Goal: Task Accomplishment & Management: Manage account settings

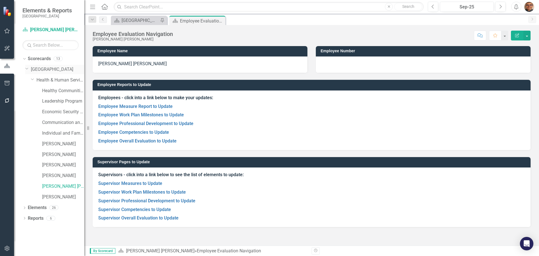
click at [47, 71] on link "[GEOGRAPHIC_DATA]" at bounding box center [57, 69] width 53 height 6
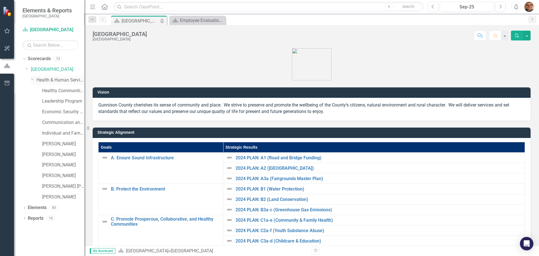
click at [32, 78] on icon "Dropdown" at bounding box center [32, 79] width 3 height 4
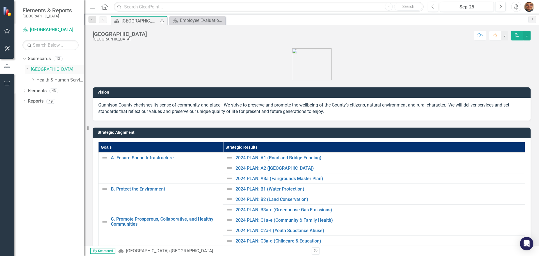
click at [27, 68] on icon "Dropdown" at bounding box center [26, 68] width 3 height 4
click at [23, 59] on icon "Dropdown" at bounding box center [23, 58] width 3 height 4
click at [24, 58] on icon "Dropdown" at bounding box center [24, 59] width 4 height 3
click at [27, 69] on icon "Dropdown" at bounding box center [27, 68] width 4 height 3
click at [33, 79] on icon "Dropdown" at bounding box center [33, 79] width 4 height 3
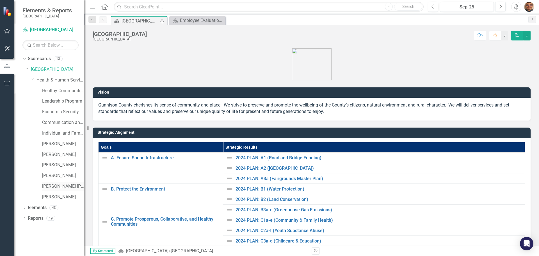
click at [55, 186] on link "[PERSON_NAME] [PERSON_NAME]" at bounding box center [63, 186] width 42 height 6
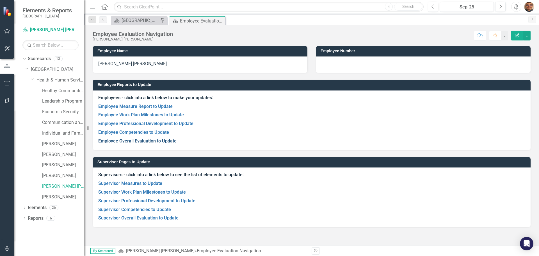
click at [138, 141] on link "Employee Overall Evaluation to Update" at bounding box center [137, 140] width 78 height 5
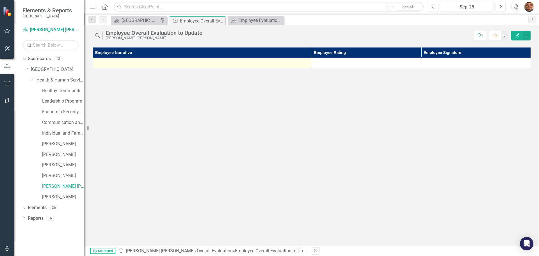
click at [219, 63] on div at bounding box center [202, 63] width 213 height 7
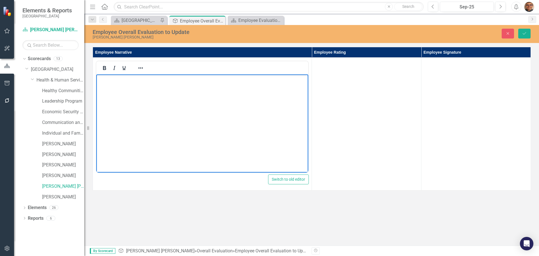
click at [119, 91] on body "Rich Text Area. Press ALT-0 for help." at bounding box center [202, 116] width 212 height 84
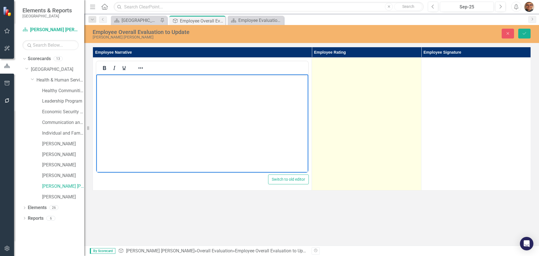
click at [349, 83] on td at bounding box center [367, 124] width 110 height 133
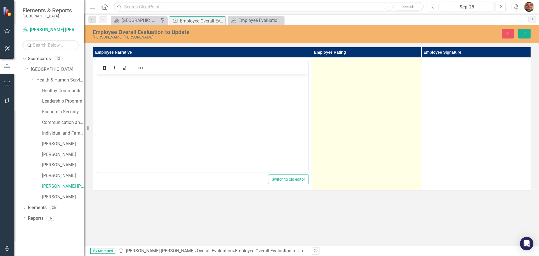
click at [349, 83] on td at bounding box center [367, 124] width 110 height 133
click at [346, 67] on div "Not Defined" at bounding box center [364, 64] width 90 height 6
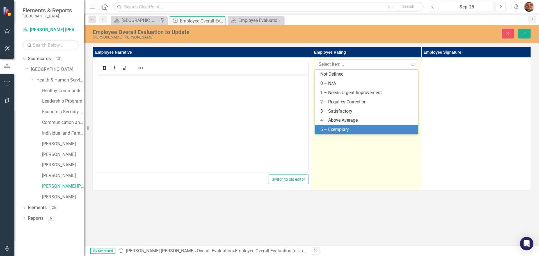
click at [400, 143] on td "7 results available. Use Up and Down to choose options, press Enter to select t…" at bounding box center [367, 124] width 110 height 133
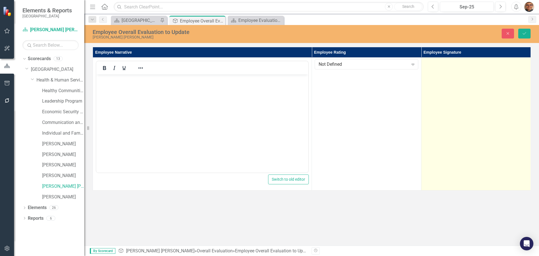
click at [463, 105] on td at bounding box center [477, 124] width 110 height 133
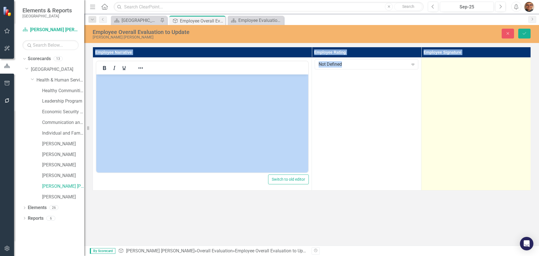
click at [463, 105] on td at bounding box center [477, 124] width 110 height 133
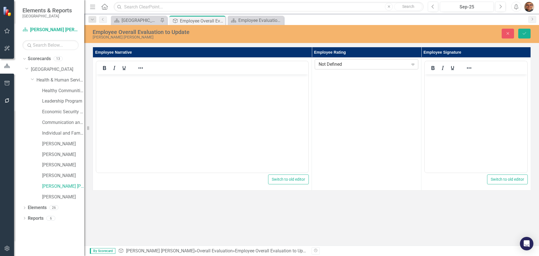
click at [351, 65] on div "Not Defined" at bounding box center [364, 64] width 90 height 6
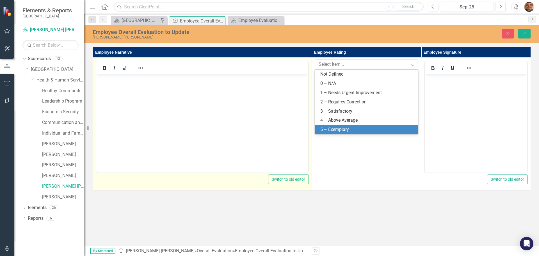
click at [264, 122] on body "Rich Text Area. Press ALT-0 for help." at bounding box center [202, 116] width 212 height 84
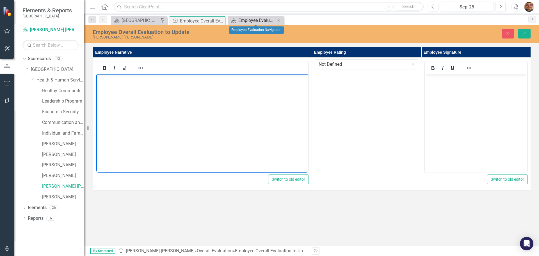
click at [253, 19] on div "Employee Evaluation Navigation" at bounding box center [256, 20] width 37 height 7
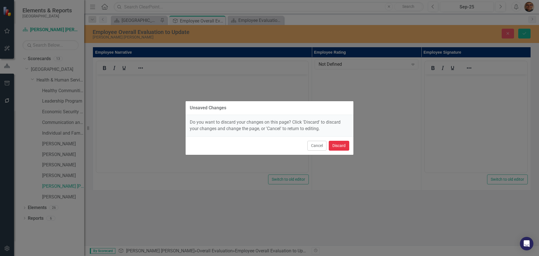
click at [335, 145] on button "Discard" at bounding box center [339, 146] width 21 height 10
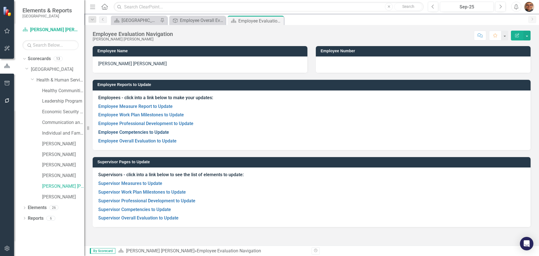
click at [152, 131] on link "Employee Competencies to Update" at bounding box center [133, 131] width 71 height 5
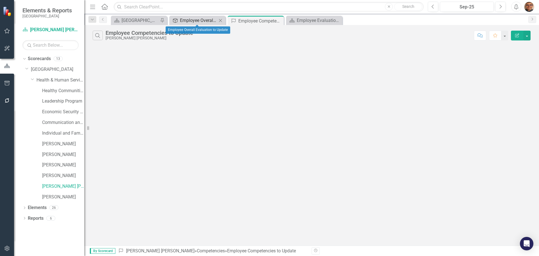
click at [206, 20] on div "Employee Overall Evaluation to Update" at bounding box center [198, 20] width 37 height 7
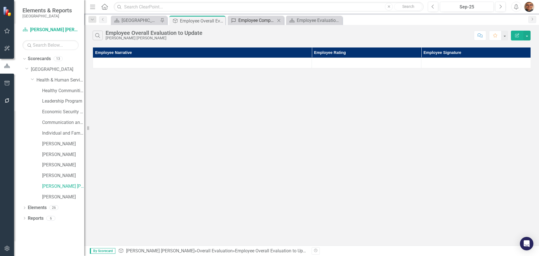
click at [252, 21] on div "Employee Competencies to Update" at bounding box center [256, 20] width 37 height 7
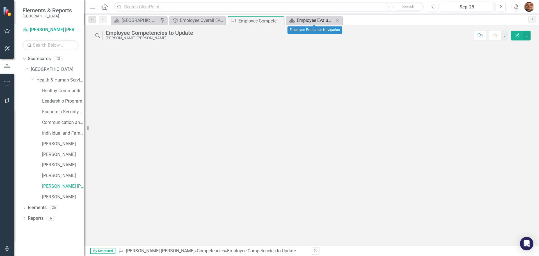
click at [297, 20] on div "Employee Evaluation Navigation" at bounding box center [315, 20] width 37 height 7
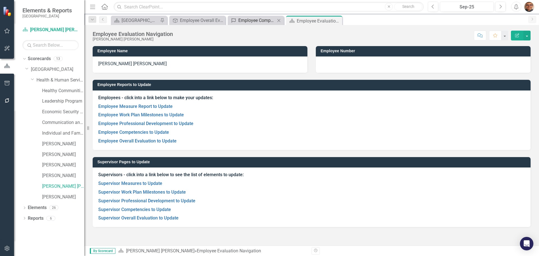
click at [261, 20] on div "Employee Competencies to Update" at bounding box center [256, 20] width 37 height 7
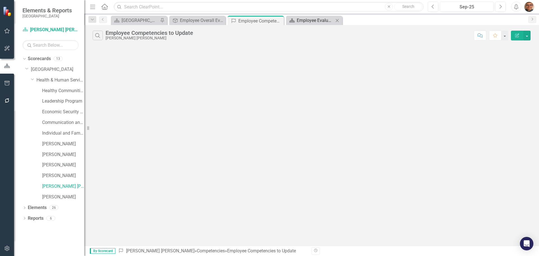
click at [304, 21] on div "Employee Evaluation Navigation" at bounding box center [315, 20] width 37 height 7
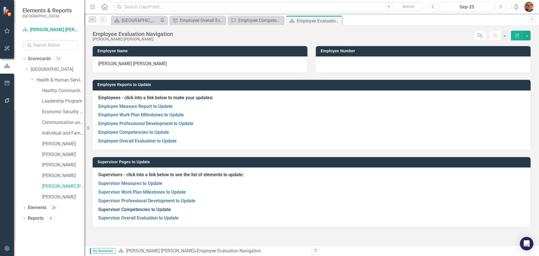
click at [141, 210] on link "Supervisor Competencies to Update" at bounding box center [134, 209] width 73 height 5
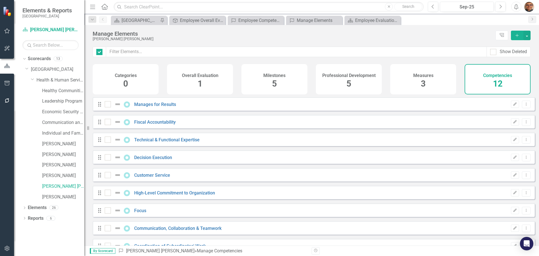
checkbox input "false"
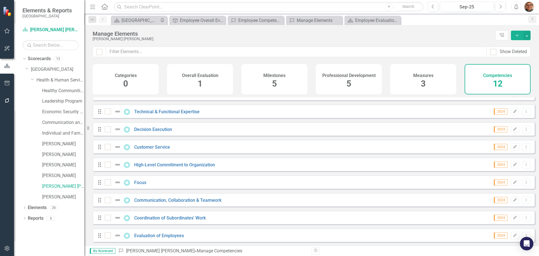
scroll to position [56, 0]
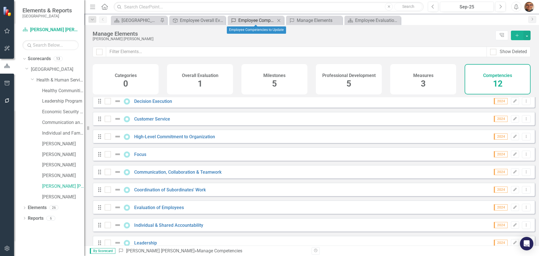
click at [265, 21] on div "Employee Competencies to Update" at bounding box center [256, 20] width 37 height 7
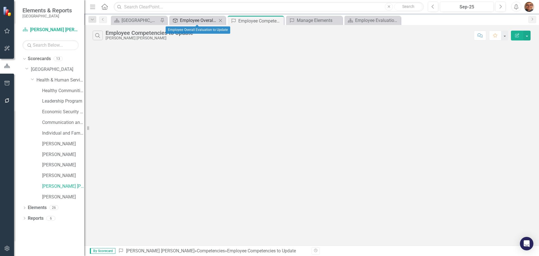
click at [200, 21] on div "Employee Overall Evaluation to Update" at bounding box center [198, 20] width 37 height 7
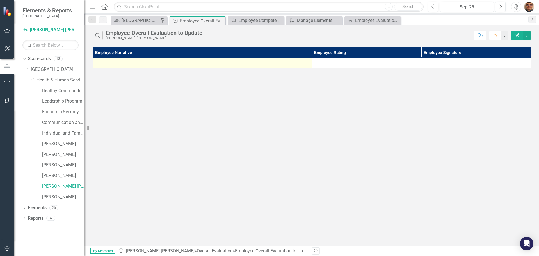
click at [184, 65] on div at bounding box center [202, 63] width 213 height 7
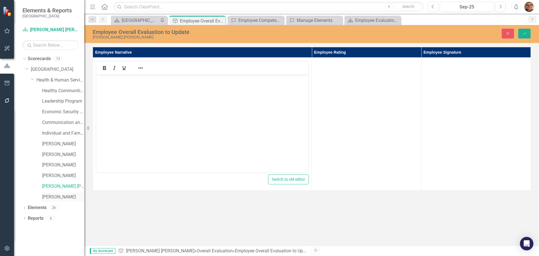
click at [66, 197] on link "[PERSON_NAME]" at bounding box center [63, 197] width 42 height 6
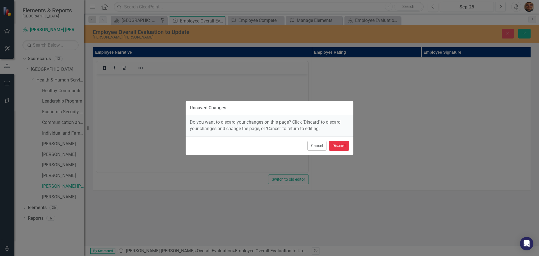
click at [338, 145] on button "Discard" at bounding box center [339, 146] width 21 height 10
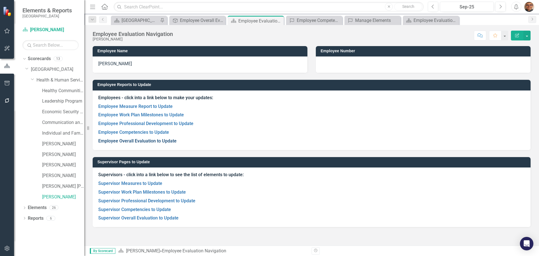
click at [158, 139] on link "Employee Overall Evaluation to Update" at bounding box center [137, 140] width 78 height 5
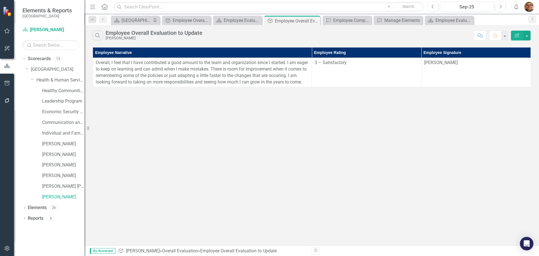
click at [445, 179] on div "Search Employee Overall Evaluation to Update [PERSON_NAME] Comment Favorite Edi…" at bounding box center [311, 135] width 455 height 220
click at [432, 147] on div "Search Employee Overall Evaluation to Update [PERSON_NAME] Comment Favorite Edi…" at bounding box center [311, 135] width 455 height 220
click at [316, 21] on icon "Close" at bounding box center [315, 21] width 6 height 4
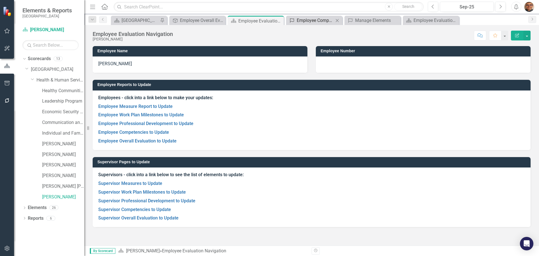
click at [298, 19] on div "Employee Competencies to Update" at bounding box center [315, 20] width 37 height 7
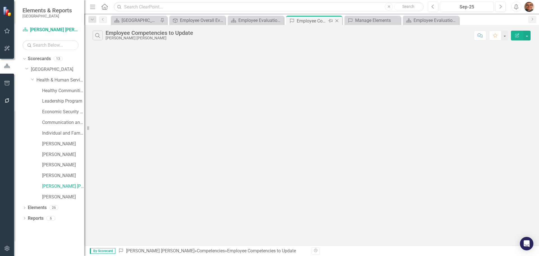
click at [336, 21] on icon "Close" at bounding box center [337, 21] width 6 height 4
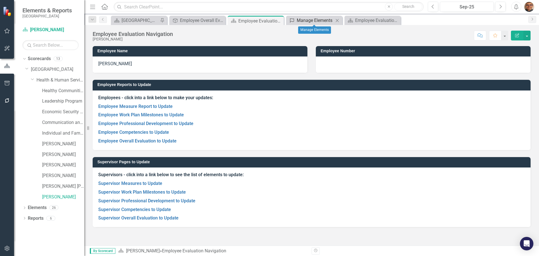
click at [306, 18] on div "Manage Elements" at bounding box center [315, 20] width 37 height 7
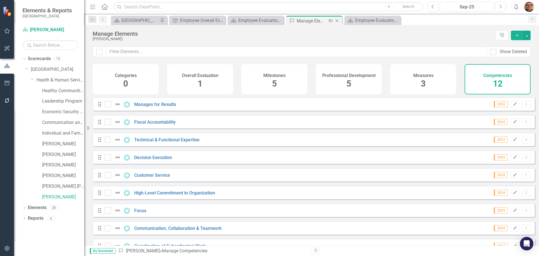
click at [338, 21] on icon "Close" at bounding box center [337, 21] width 6 height 4
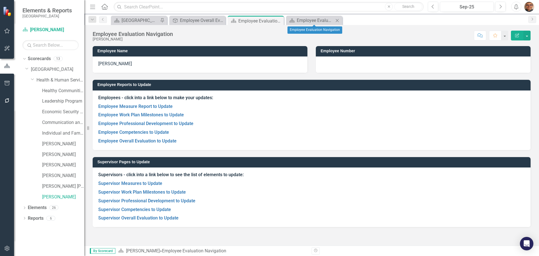
click at [337, 21] on icon at bounding box center [337, 20] width 3 height 3
click at [278, 21] on icon at bounding box center [278, 20] width 3 height 3
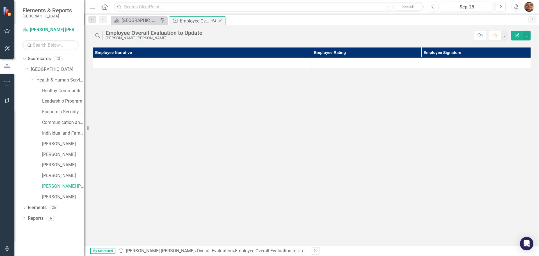
click at [220, 21] on icon "Close" at bounding box center [220, 21] width 6 height 4
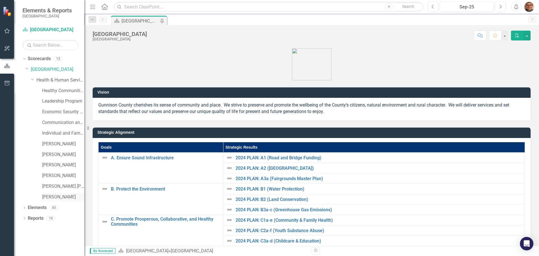
click at [54, 195] on link "[PERSON_NAME]" at bounding box center [63, 197] width 42 height 6
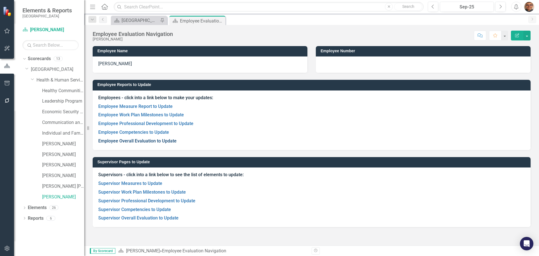
click at [161, 141] on link "Employee Overall Evaluation to Update" at bounding box center [137, 140] width 78 height 5
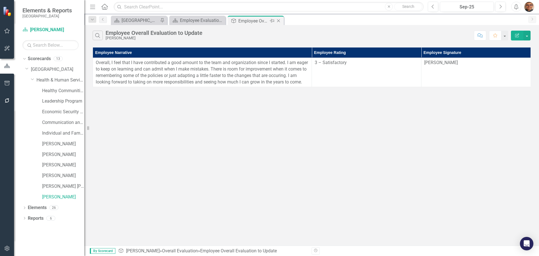
click at [279, 19] on icon "Close" at bounding box center [279, 21] width 6 height 4
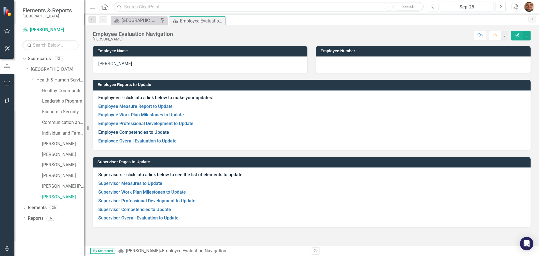
click at [145, 133] on link "Employee Competencies to Update" at bounding box center [133, 131] width 71 height 5
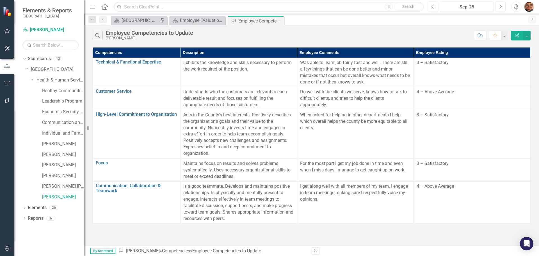
click at [60, 188] on link "[PERSON_NAME] [PERSON_NAME]" at bounding box center [63, 186] width 42 height 6
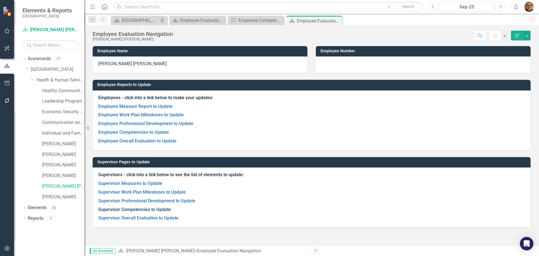
click at [149, 209] on link "Supervisor Competencies to Update" at bounding box center [134, 209] width 73 height 5
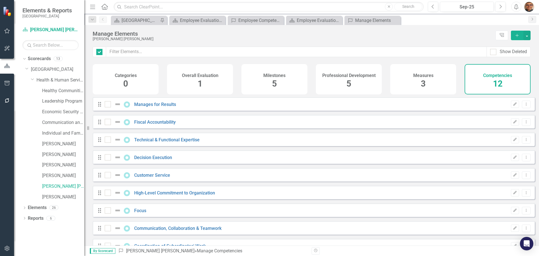
checkbox input "false"
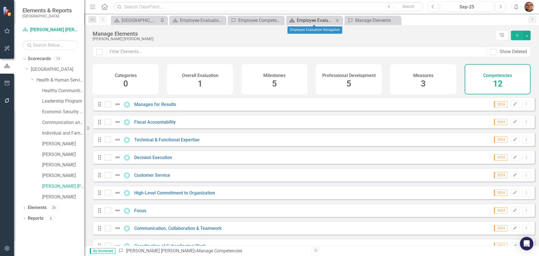
click at [296, 20] on link "Scorecard Employee Evaluation Navigation" at bounding box center [311, 20] width 46 height 7
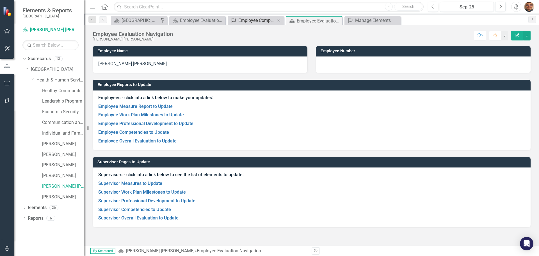
click at [264, 19] on div "Employee Competencies to Update" at bounding box center [256, 20] width 37 height 7
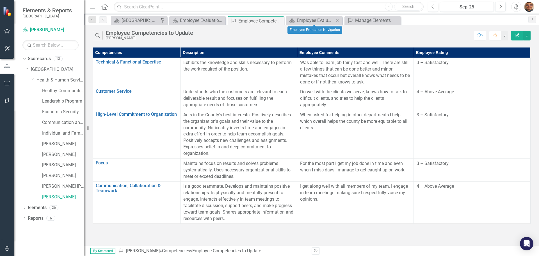
click at [336, 19] on icon at bounding box center [337, 20] width 3 height 3
click at [324, 20] on div "Manage Elements" at bounding box center [315, 20] width 37 height 7
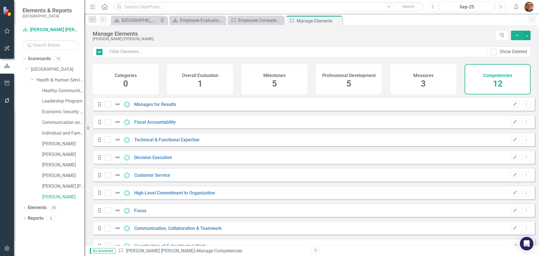
checkbox input "false"
click at [260, 21] on div "Employee Competencies to Update" at bounding box center [256, 20] width 37 height 7
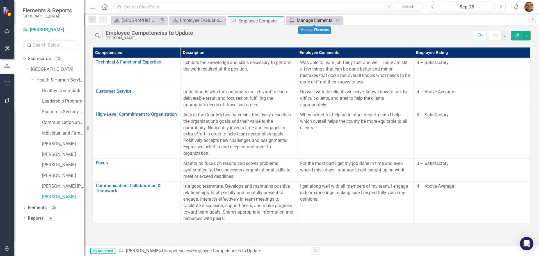
click at [319, 23] on div "Manage Elements" at bounding box center [315, 20] width 37 height 7
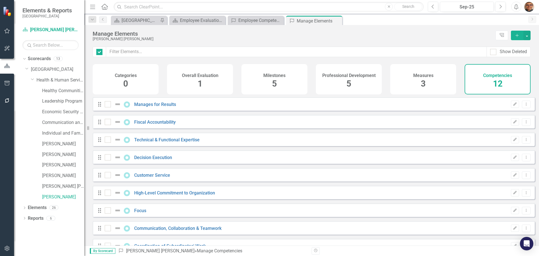
checkbox input "false"
click at [170, 142] on link "Technical & Functional Expertise" at bounding box center [166, 139] width 65 height 5
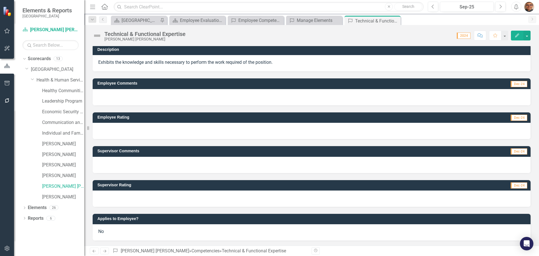
scroll to position [2, 0]
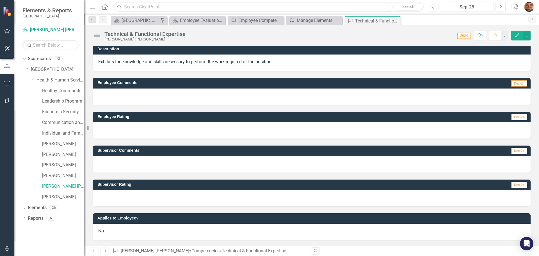
click at [126, 229] on div "No" at bounding box center [312, 232] width 438 height 16
click at [127, 229] on div "No" at bounding box center [312, 232] width 438 height 16
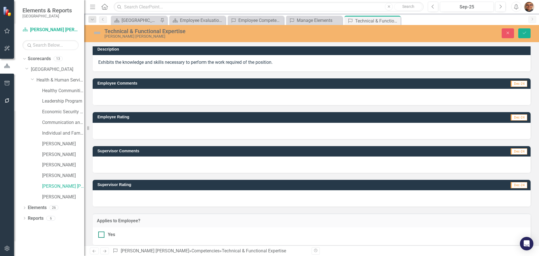
click at [102, 234] on div at bounding box center [101, 234] width 6 height 6
click at [102, 234] on input "Yes" at bounding box center [100, 233] width 4 height 4
checkbox input "true"
click at [523, 34] on icon "Save" at bounding box center [524, 33] width 5 height 4
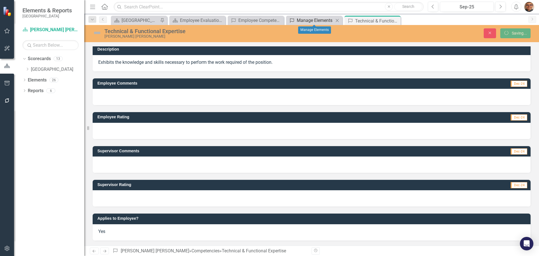
click at [312, 20] on div "Manage Elements" at bounding box center [315, 20] width 37 height 7
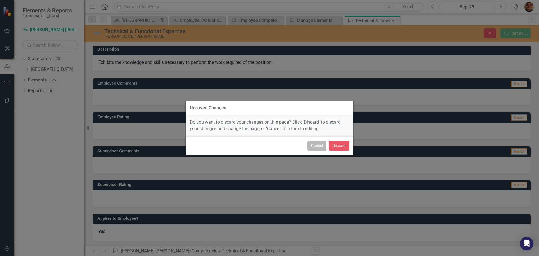
click at [320, 143] on button "Cancel" at bounding box center [317, 146] width 19 height 10
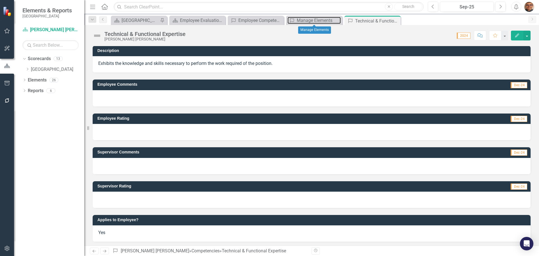
scroll to position [0, 0]
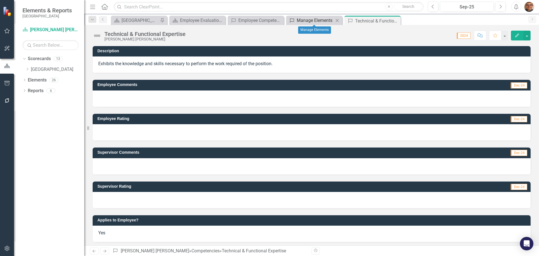
click at [304, 18] on div "Manage Elements" at bounding box center [315, 20] width 37 height 7
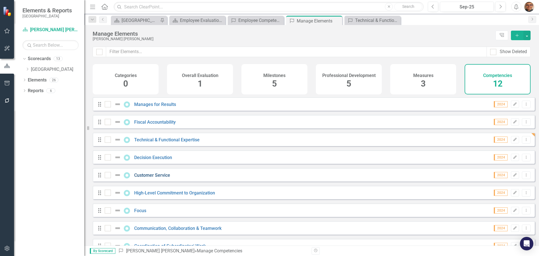
click at [161, 178] on link "Customer Service" at bounding box center [152, 174] width 36 height 5
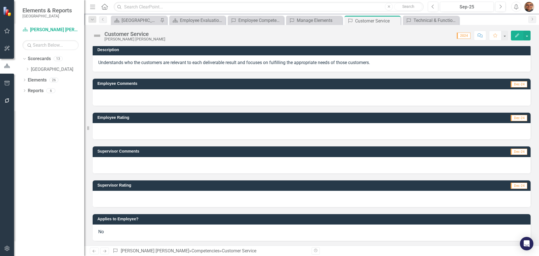
scroll to position [2, 0]
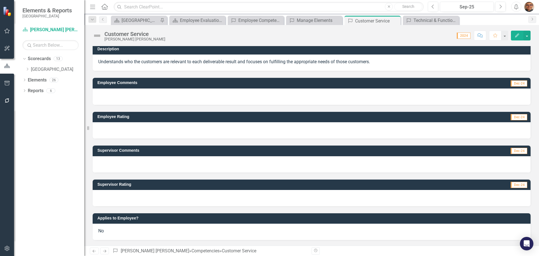
click at [121, 234] on div "No" at bounding box center [312, 232] width 438 height 16
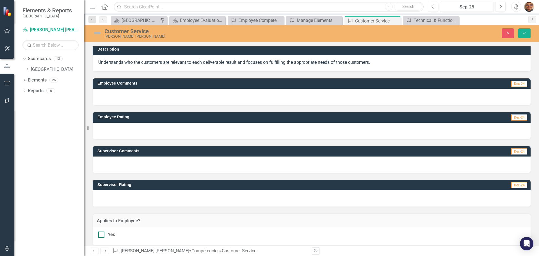
click at [102, 236] on div at bounding box center [101, 234] width 6 height 6
click at [102, 235] on input "Yes" at bounding box center [100, 233] width 4 height 4
checkbox input "true"
click at [524, 32] on icon "Save" at bounding box center [524, 33] width 5 height 4
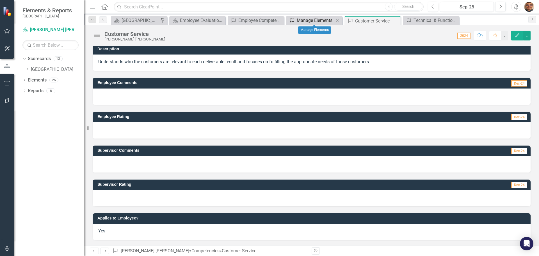
click at [304, 18] on div "Manage Elements" at bounding box center [315, 20] width 37 height 7
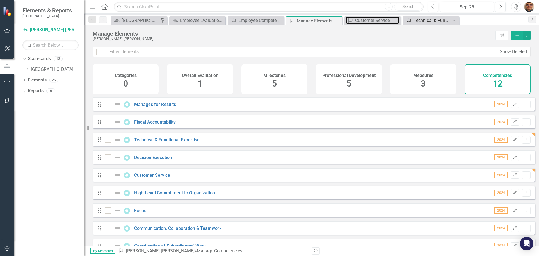
drag, startPoint x: 371, startPoint y: 21, endPoint x: 407, endPoint y: 22, distance: 35.4
click at [371, 21] on div "Customer Service" at bounding box center [377, 20] width 44 height 7
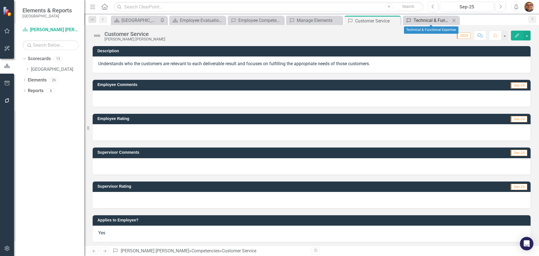
click at [423, 22] on div "Technical & Functional Expertise" at bounding box center [432, 20] width 37 height 7
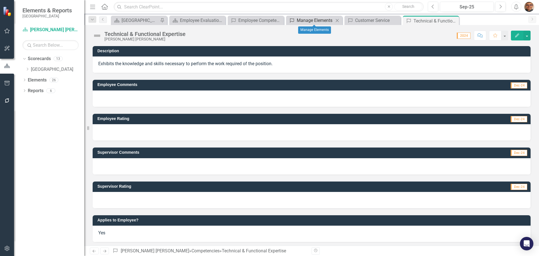
click at [306, 21] on div "Manage Elements" at bounding box center [315, 20] width 37 height 7
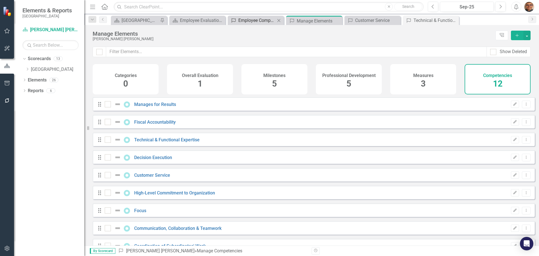
checkbox input "false"
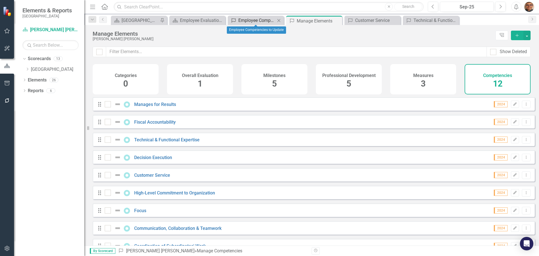
click at [264, 18] on div "Employee Competencies to Update" at bounding box center [256, 20] width 37 height 7
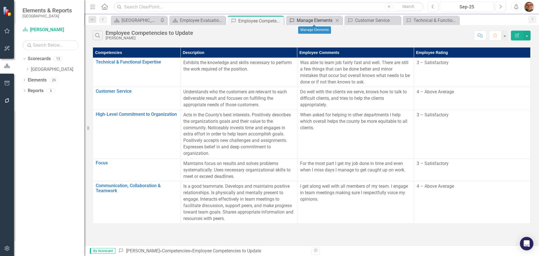
click at [306, 21] on div "Manage Elements" at bounding box center [315, 20] width 37 height 7
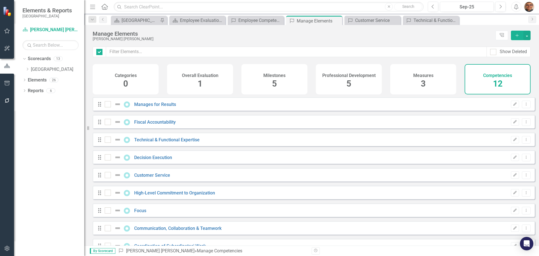
checkbox input "false"
click at [166, 195] on link "High-Level Commitment to Organization" at bounding box center [174, 192] width 81 height 5
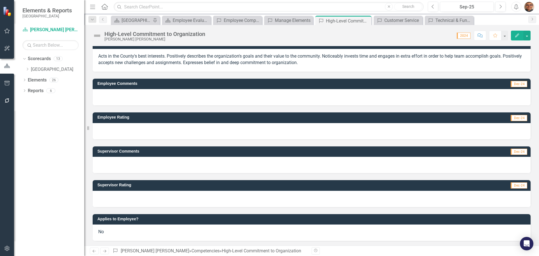
scroll to position [8, 0]
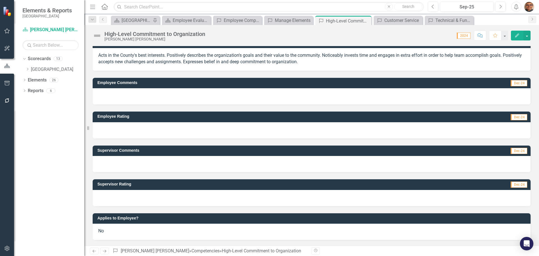
click at [108, 229] on div "No" at bounding box center [312, 232] width 438 height 16
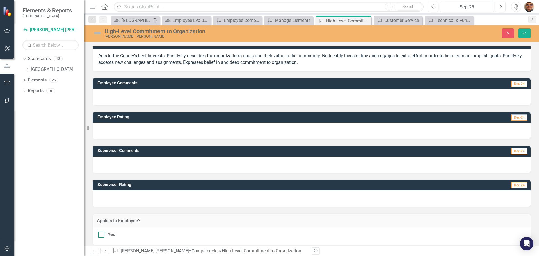
click at [101, 234] on input "Yes" at bounding box center [100, 233] width 4 height 4
checkbox input "true"
click at [527, 34] on button "Save" at bounding box center [524, 33] width 12 height 10
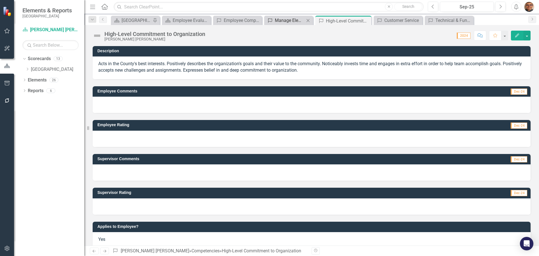
click at [285, 21] on div "Manage Elements" at bounding box center [290, 20] width 30 height 7
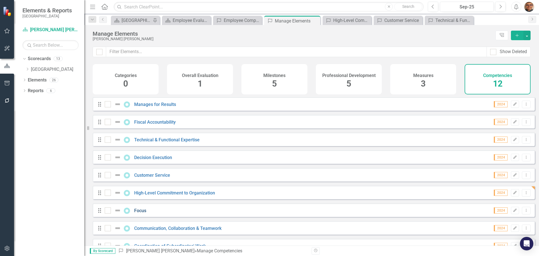
click at [139, 213] on link "Focus" at bounding box center [140, 210] width 12 height 5
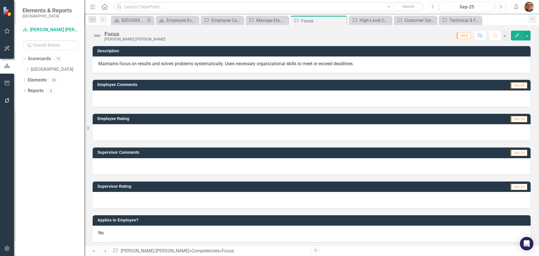
click at [116, 231] on div "No" at bounding box center [312, 234] width 438 height 16
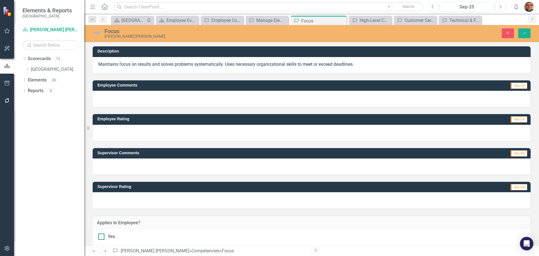
click at [99, 238] on div at bounding box center [101, 236] width 6 height 6
click at [99, 237] on input "Yes" at bounding box center [100, 235] width 4 height 4
checkbox input "true"
click at [527, 32] on button "Save" at bounding box center [524, 33] width 12 height 10
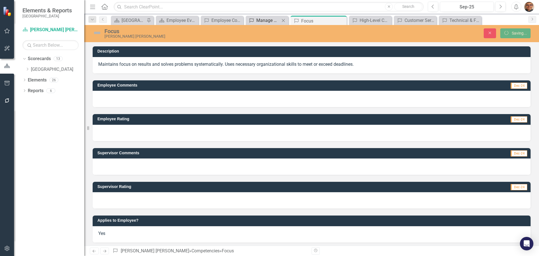
click at [266, 22] on div "Manage Elements" at bounding box center [268, 20] width 24 height 7
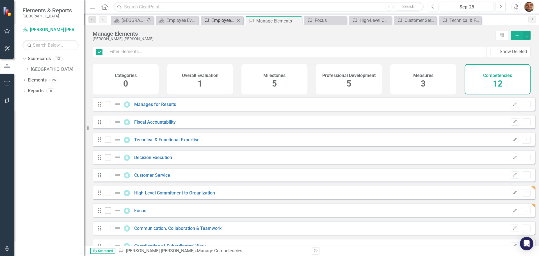
checkbox input "false"
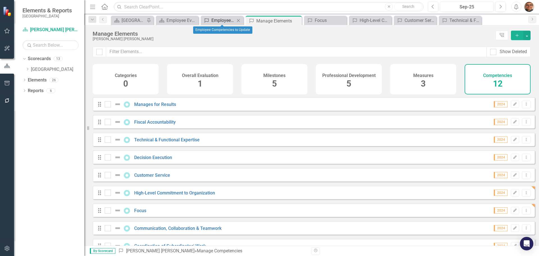
click at [228, 21] on div "Employee Competencies to Update" at bounding box center [223, 20] width 24 height 7
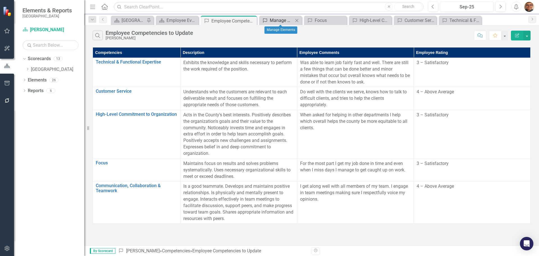
click at [282, 21] on div "Manage Elements" at bounding box center [282, 20] width 24 height 7
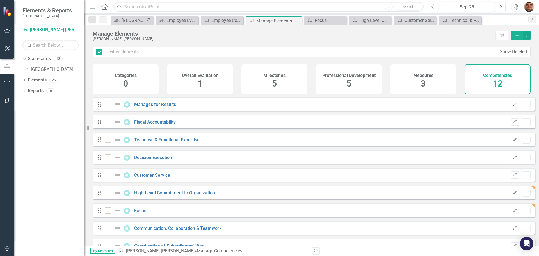
checkbox input "false"
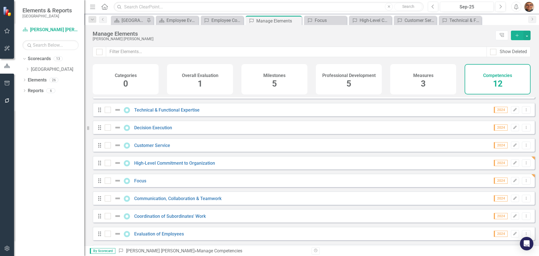
scroll to position [68, 0]
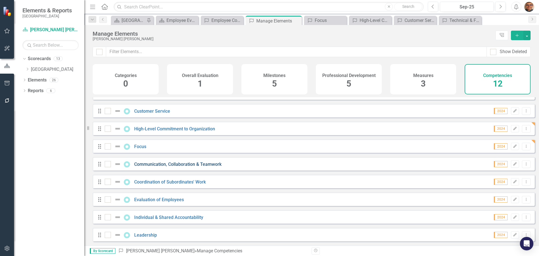
click at [192, 164] on link "Communication, Collaboration & Teamwork" at bounding box center [177, 163] width 87 height 5
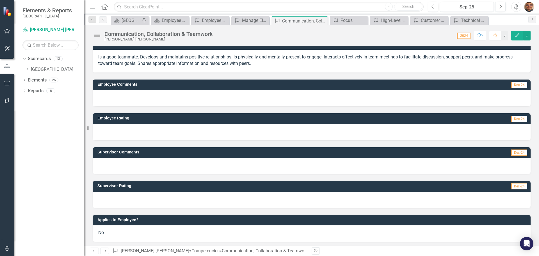
scroll to position [8, 0]
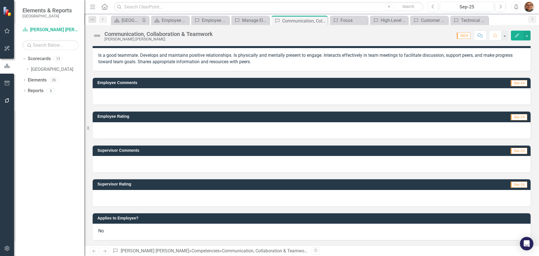
click at [117, 227] on div "No" at bounding box center [312, 232] width 438 height 16
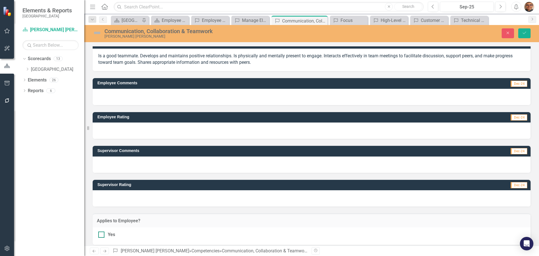
click at [101, 233] on input "Yes" at bounding box center [100, 233] width 4 height 4
checkbox input "true"
click at [525, 32] on icon "Save" at bounding box center [524, 33] width 5 height 4
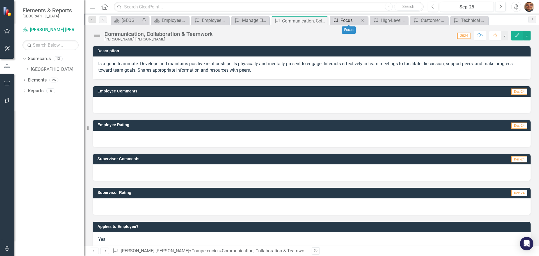
click at [349, 23] on div "Focus" at bounding box center [350, 20] width 19 height 7
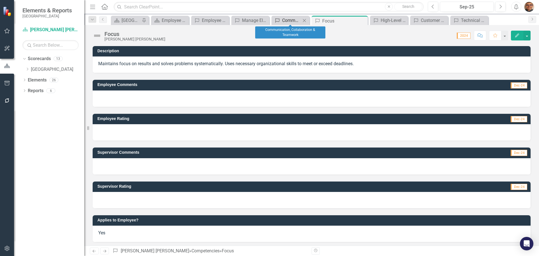
click at [298, 22] on div "Communication, Collaboration & Teamwork" at bounding box center [291, 20] width 19 height 7
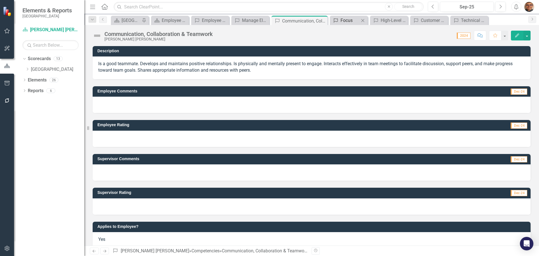
click at [340, 19] on link "Competency Focus" at bounding box center [345, 20] width 28 height 7
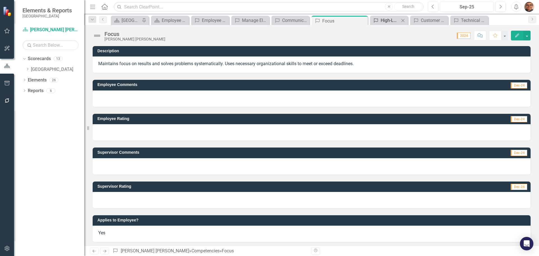
click at [386, 18] on div "High-Level Commitment to Organization" at bounding box center [390, 20] width 19 height 7
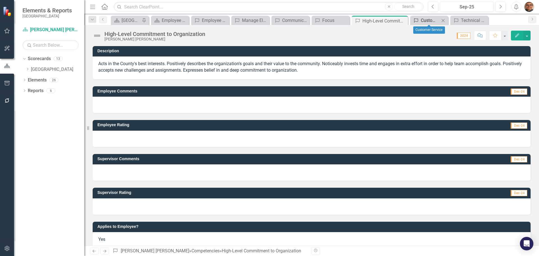
click at [431, 20] on div "Customer Service" at bounding box center [430, 20] width 19 height 7
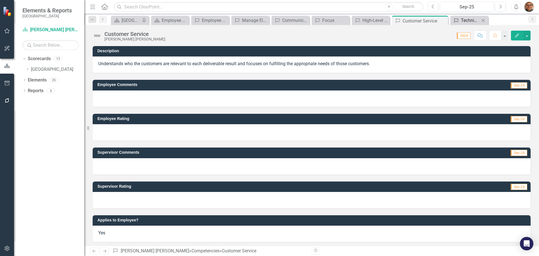
click at [474, 21] on div "Technical & Functional Expertise" at bounding box center [470, 20] width 19 height 7
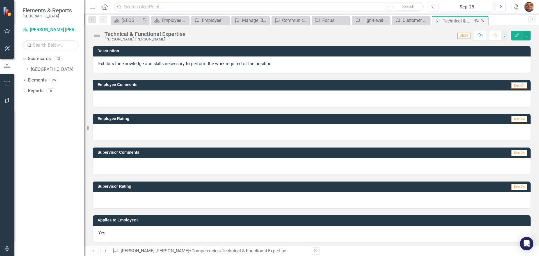
click at [483, 21] on icon at bounding box center [483, 20] width 3 height 3
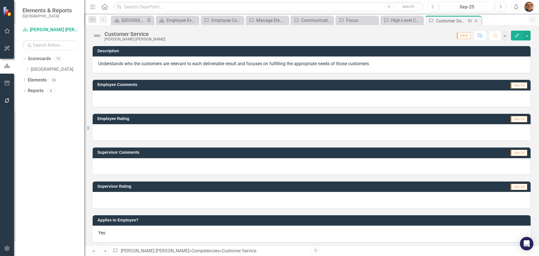
click at [476, 21] on icon "Close" at bounding box center [477, 21] width 6 height 4
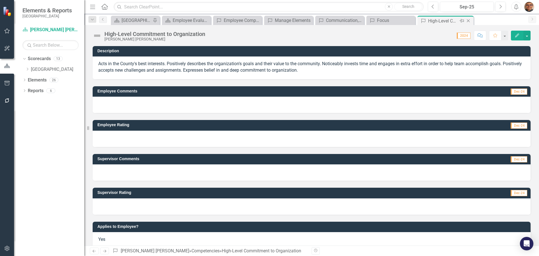
click at [468, 22] on icon "Close" at bounding box center [469, 21] width 6 height 4
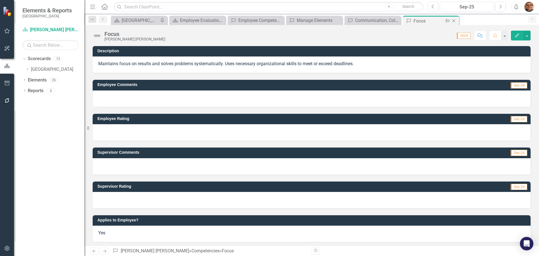
click at [454, 21] on icon at bounding box center [453, 20] width 3 height 3
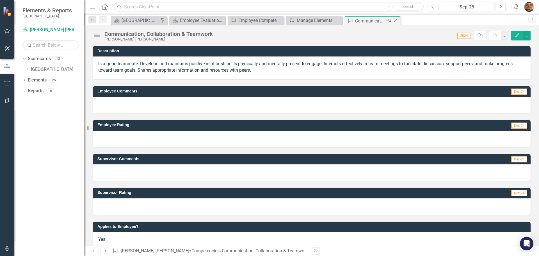
click at [397, 21] on icon "Close" at bounding box center [396, 21] width 6 height 4
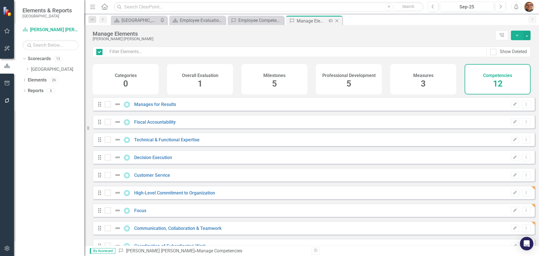
checkbox input "false"
click at [335, 19] on icon "Close" at bounding box center [337, 21] width 6 height 4
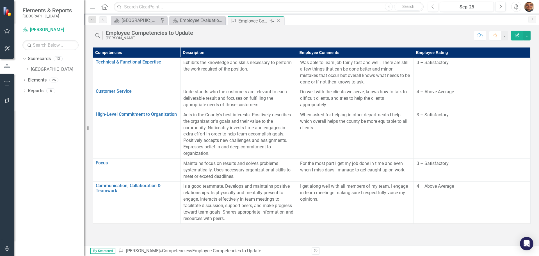
click at [279, 21] on icon "Close" at bounding box center [279, 21] width 6 height 4
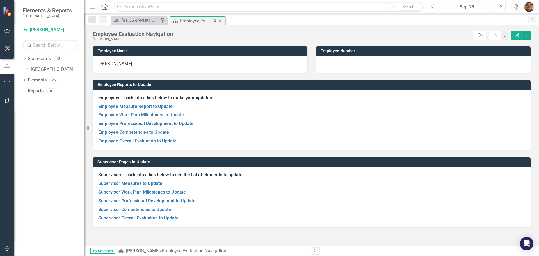
click at [221, 21] on icon "Close" at bounding box center [220, 21] width 6 height 4
